Goal: Navigation & Orientation: Find specific page/section

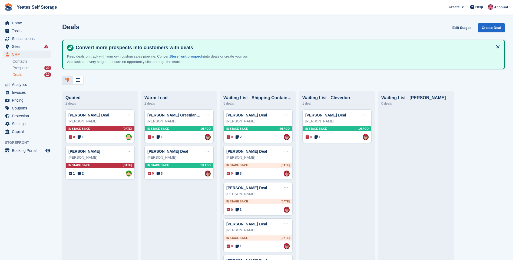
scroll to position [37, 0]
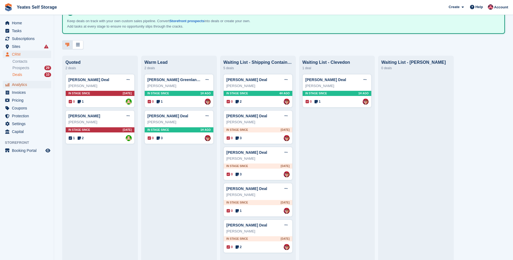
click at [23, 85] on span "Analytics" at bounding box center [28, 85] width 32 height 8
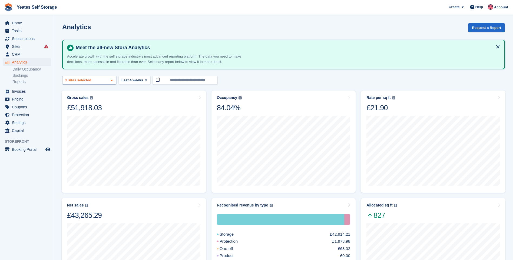
click at [112, 81] on icon at bounding box center [112, 81] width 2 height 4
click at [90, 115] on div "Weston-super-Mare" at bounding box center [89, 114] width 49 height 9
select select "****"
click at [113, 81] on icon at bounding box center [112, 81] width 2 height 4
select select "****"
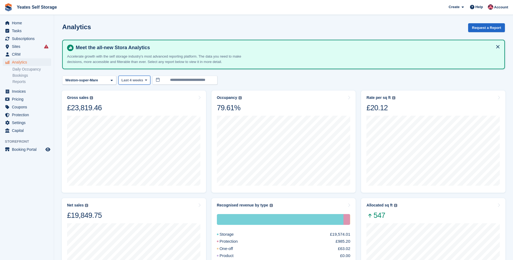
click at [145, 81] on icon at bounding box center [146, 80] width 2 height 4
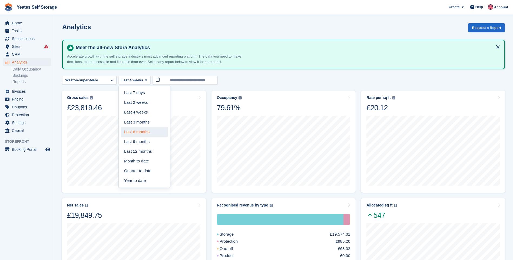
click at [141, 131] on link "Last 6 months" at bounding box center [144, 132] width 47 height 10
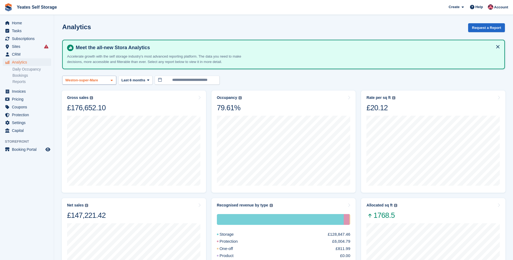
click at [111, 81] on icon at bounding box center [112, 81] width 2 height 4
select select "****"
click at [112, 81] on icon at bounding box center [112, 81] width 2 height 4
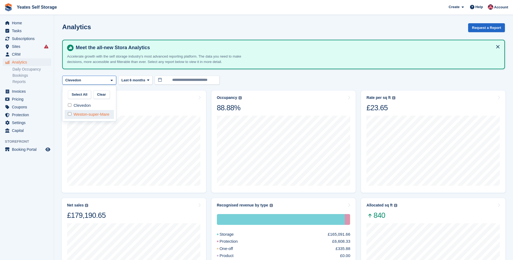
select select "****"
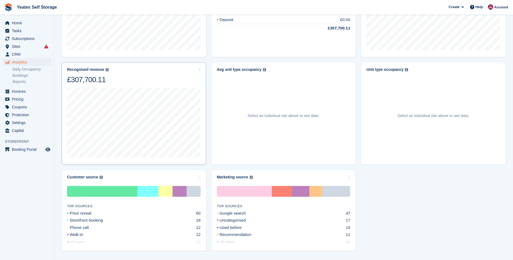
scroll to position [258, 0]
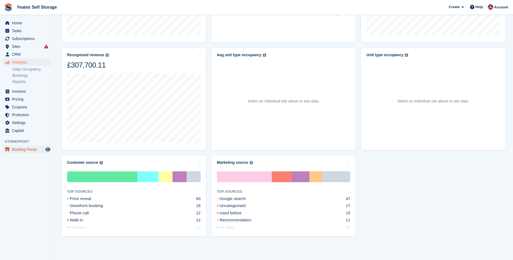
click at [26, 149] on span "Booking Portal" at bounding box center [28, 150] width 32 height 8
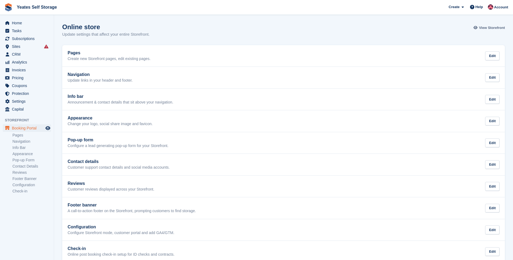
click at [485, 28] on span "View Storefront" at bounding box center [492, 27] width 26 height 5
click at [18, 47] on span "Sites" at bounding box center [28, 47] width 32 height 8
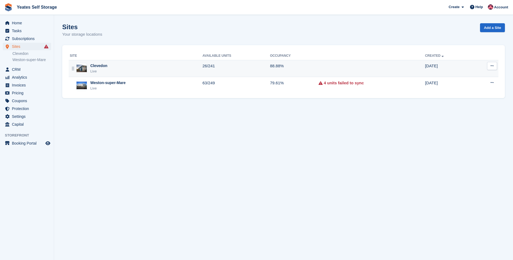
click at [98, 67] on div "Clevedon" at bounding box center [98, 66] width 17 height 6
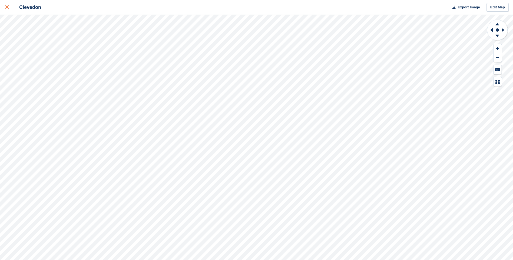
click at [7, 6] on icon at bounding box center [6, 6] width 3 height 3
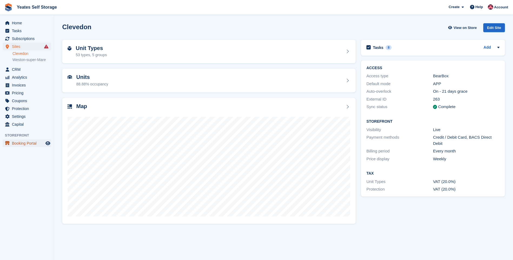
click at [24, 143] on span "Booking Portal" at bounding box center [28, 144] width 32 height 8
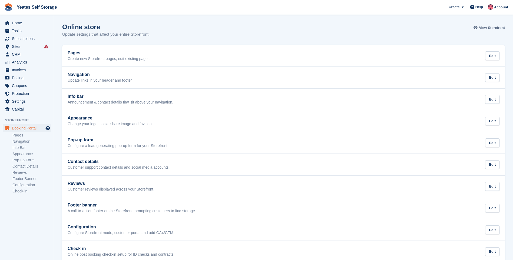
click at [491, 28] on span "View Storefront" at bounding box center [492, 27] width 26 height 5
click at [20, 192] on link "Check-in" at bounding box center [31, 191] width 39 height 5
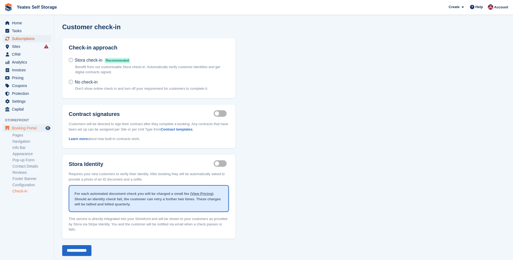
click at [17, 38] on span "Subscriptions" at bounding box center [28, 39] width 32 height 8
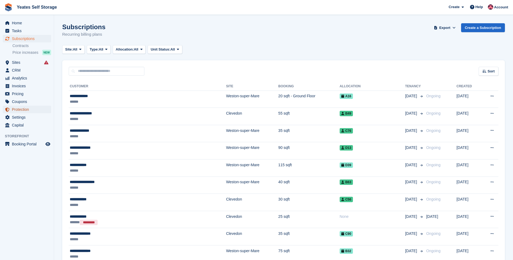
click at [19, 109] on span "Protection" at bounding box center [28, 110] width 32 height 8
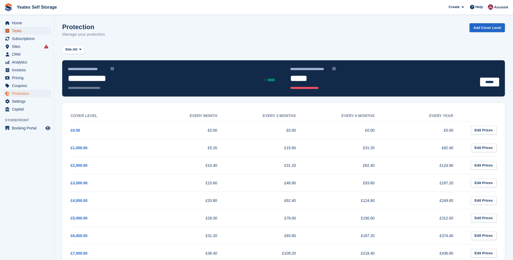
click at [20, 31] on span "Tasks" at bounding box center [28, 31] width 32 height 8
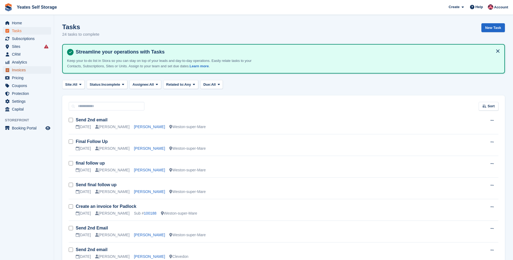
click at [20, 70] on span "Invoices" at bounding box center [28, 70] width 32 height 8
